Goal: Information Seeking & Learning: Learn about a topic

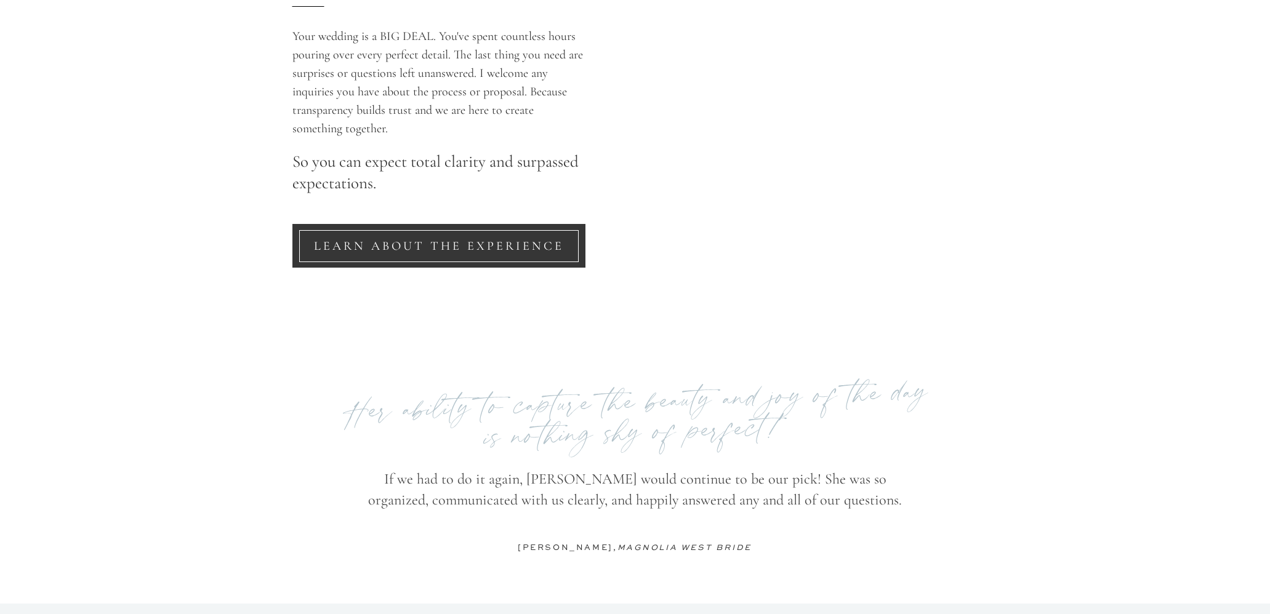
scroll to position [2534, 0]
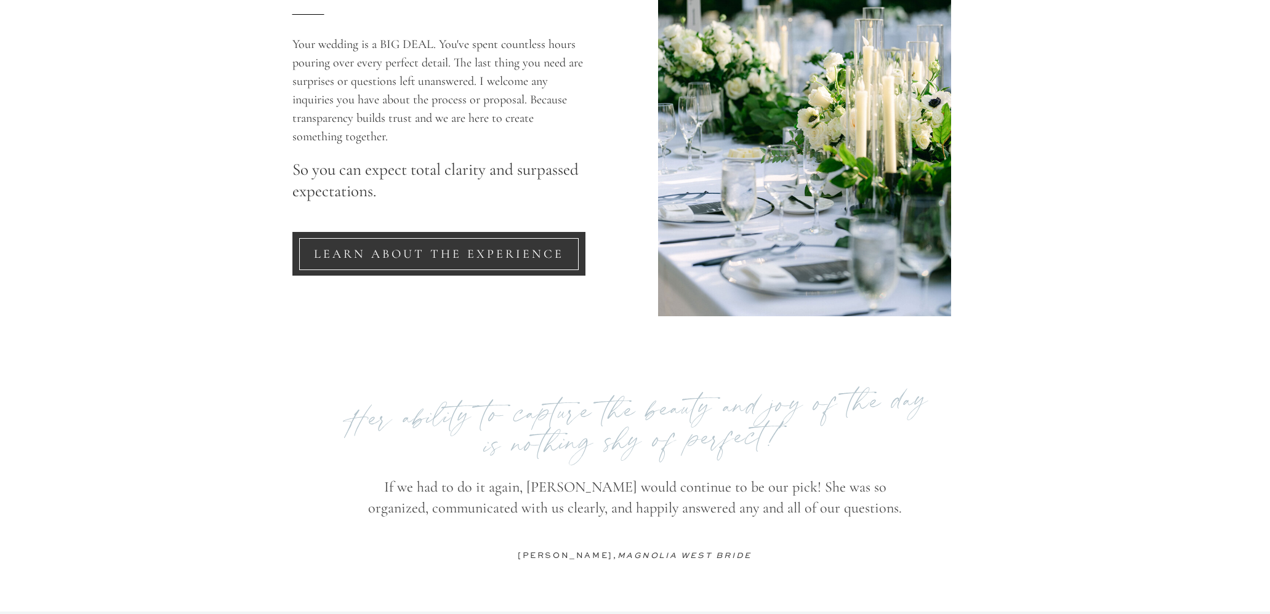
click at [513, 260] on nav "LEARN ABOUT THE EXPERIENCE" at bounding box center [439, 254] width 279 height 15
click at [391, 252] on nav "LEARN ABOUT THE EXPERIENCE" at bounding box center [439, 254] width 279 height 15
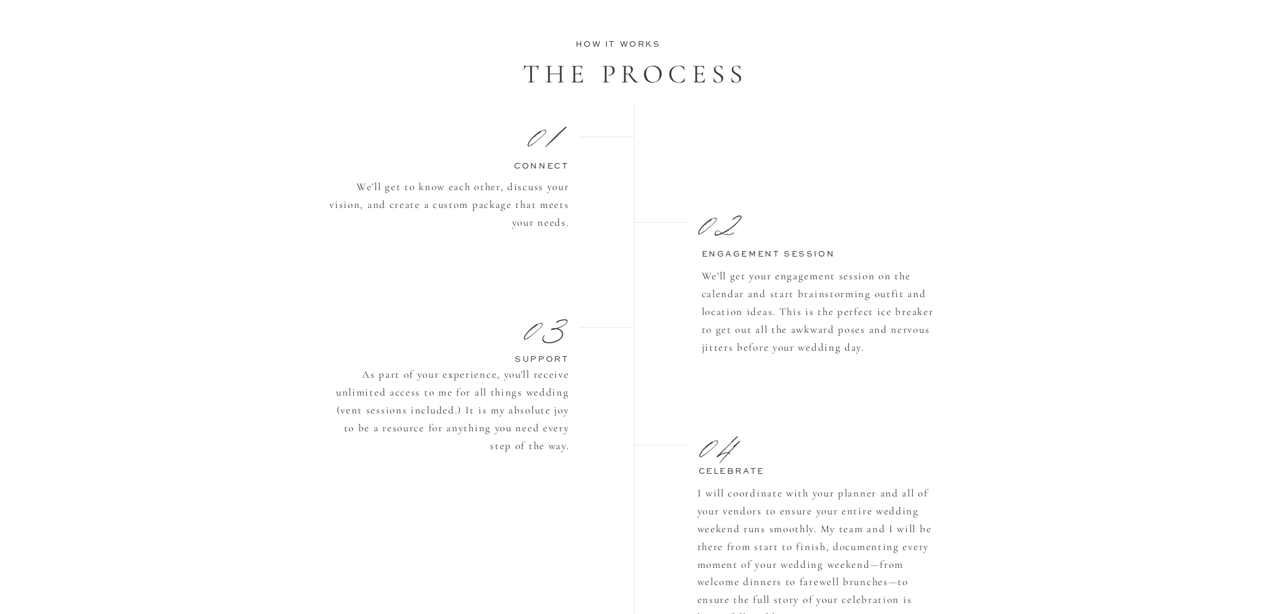
scroll to position [999, 0]
